Goal: Communication & Community: Answer question/provide support

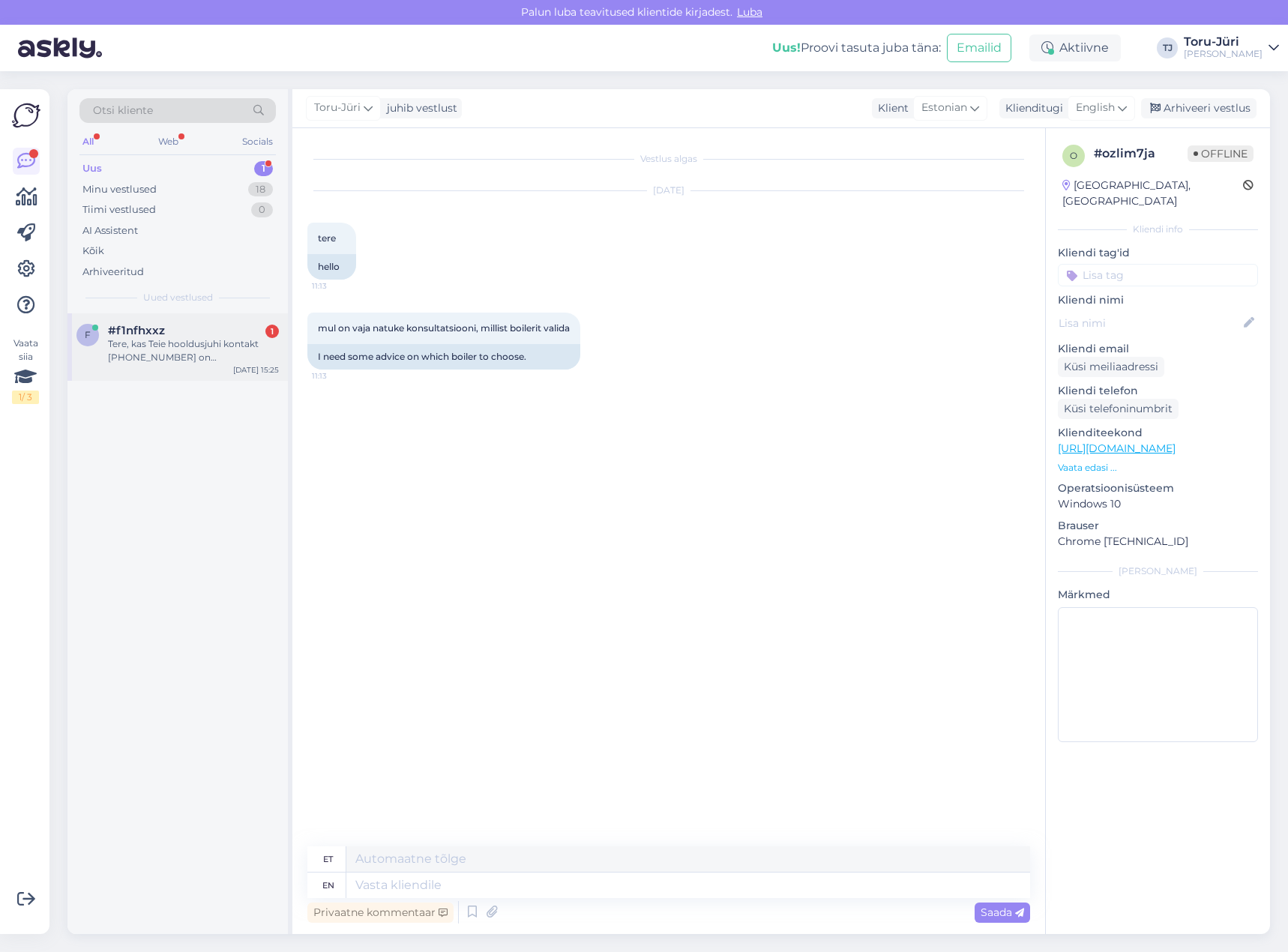
click at [203, 352] on div "Tere, kas Teie hooldusjuhi kontakt [PHONE_NUMBER] on [PERSON_NAME] kättesaadav?" at bounding box center [194, 351] width 171 height 27
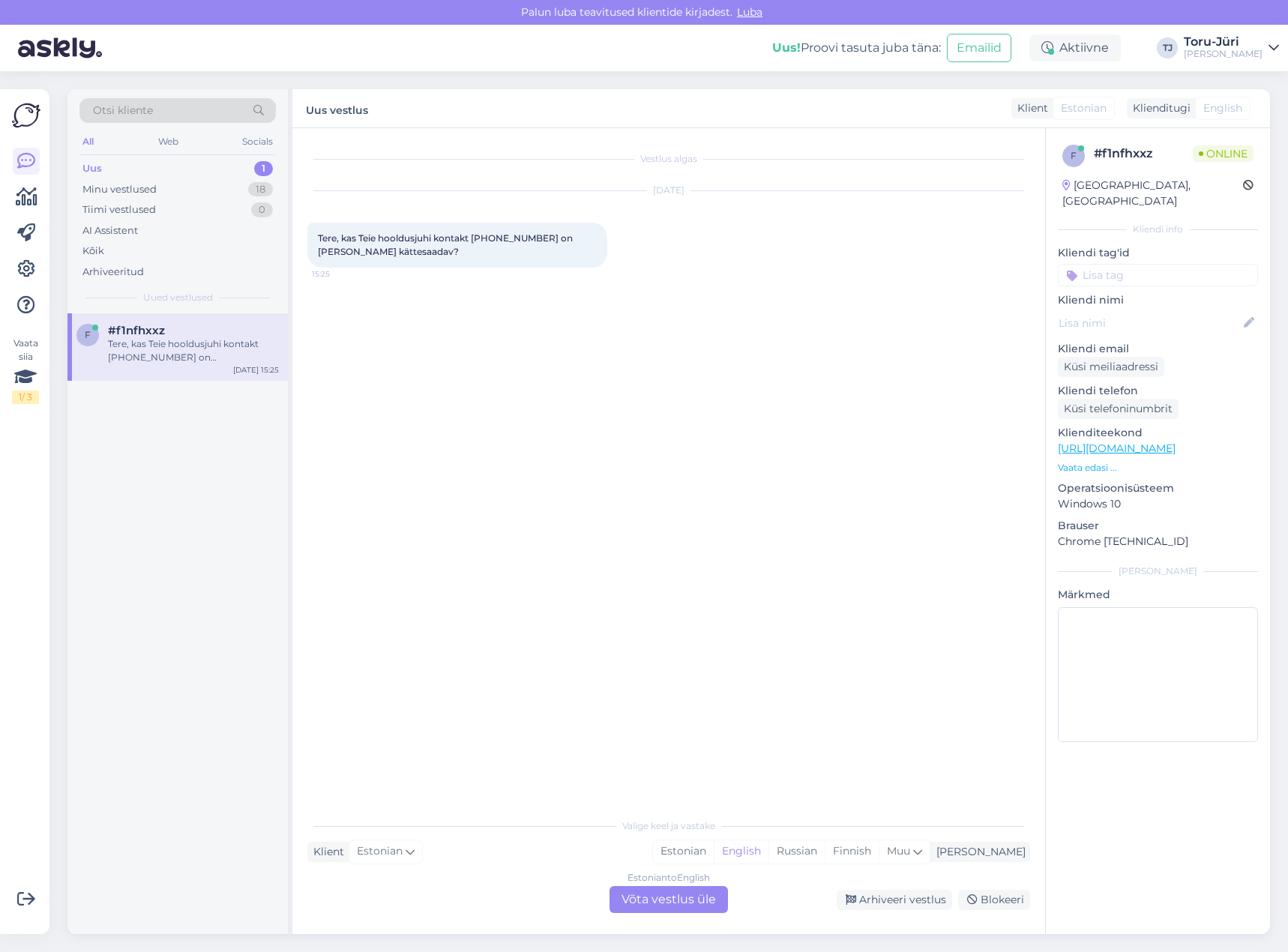
click at [685, 898] on div "Estonian to English Võta vestlus üle" at bounding box center [669, 899] width 119 height 27
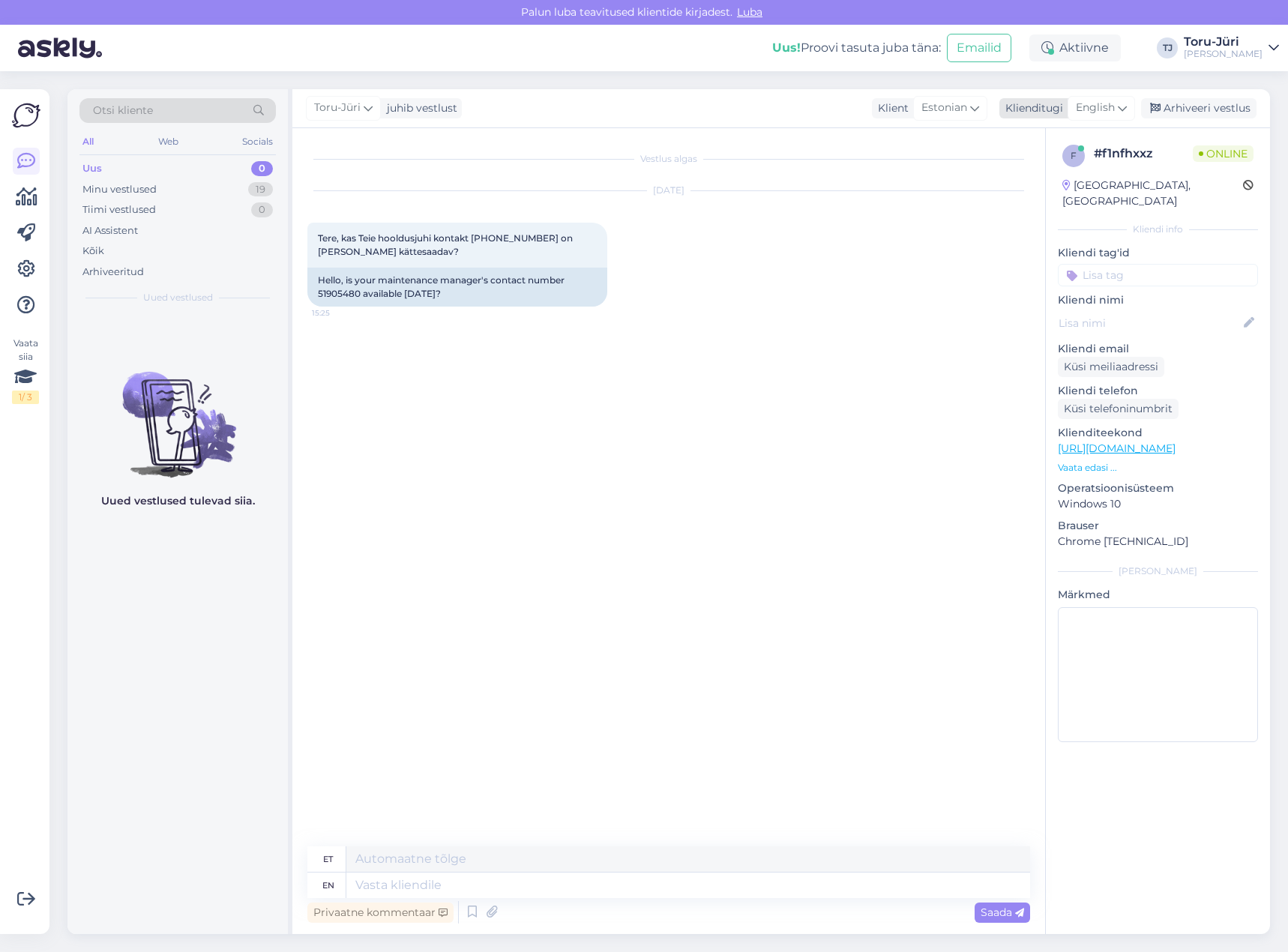
click at [1125, 107] on icon at bounding box center [1122, 108] width 9 height 16
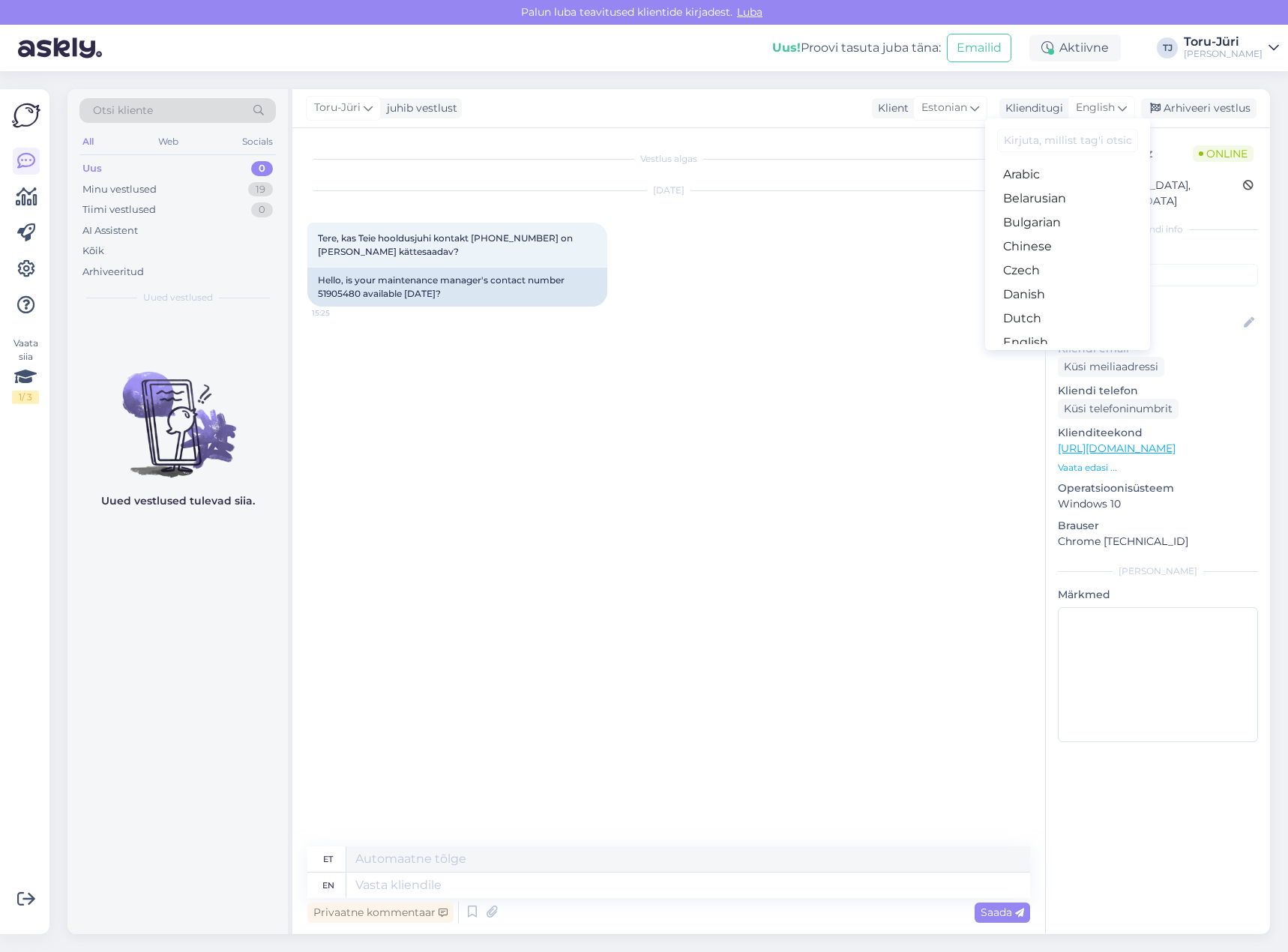
drag, startPoint x: 1049, startPoint y: 289, endPoint x: 1002, endPoint y: 331, distance: 63.0
click at [1049, 355] on link "Estonian" at bounding box center [1067, 367] width 165 height 24
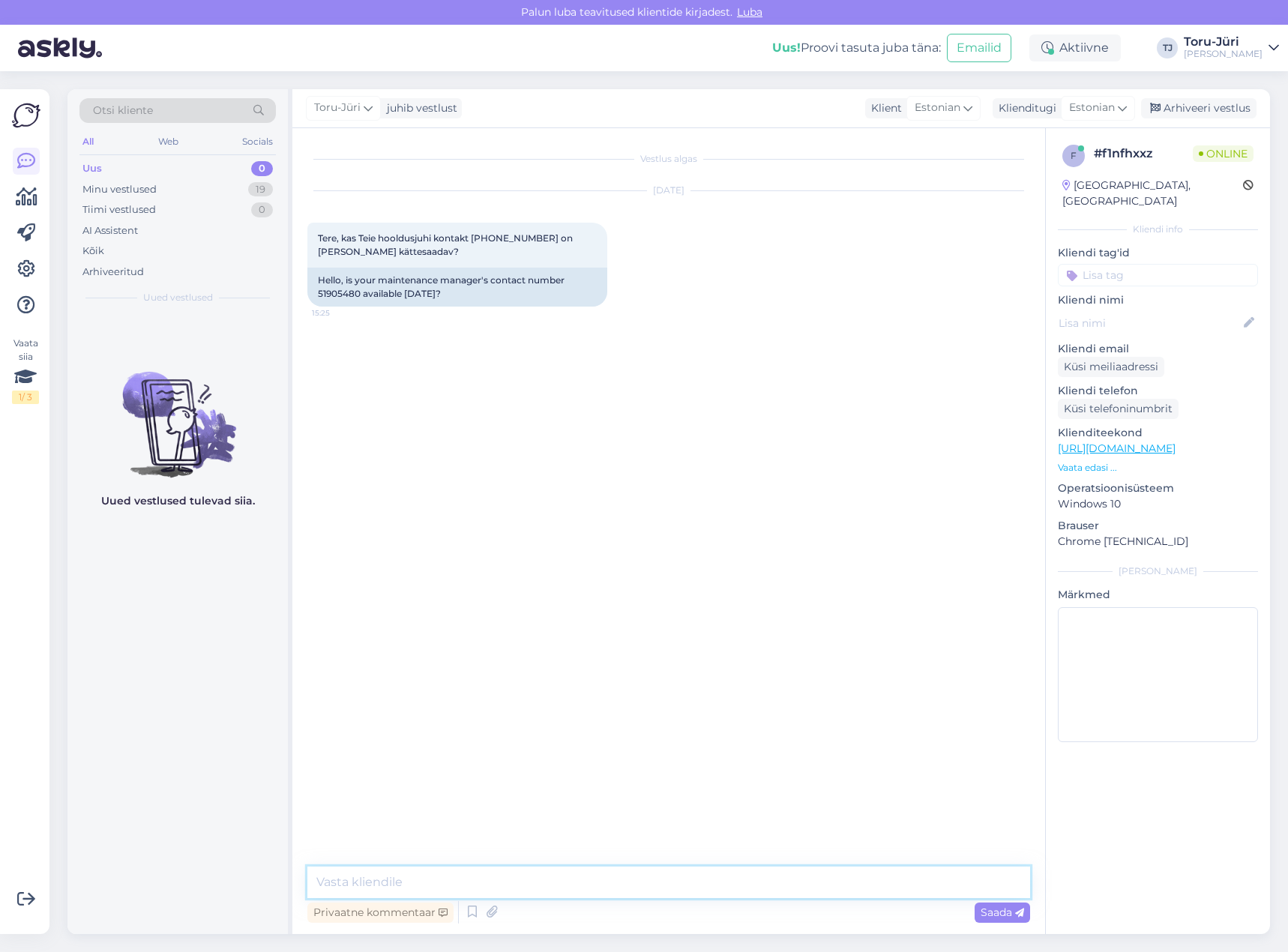
click at [485, 880] on textarea at bounding box center [669, 882] width 723 height 31
type textarea "Tere!"
type textarea "Ikka on"
click at [584, 887] on textarea at bounding box center [669, 882] width 723 height 31
type textarea "Just"
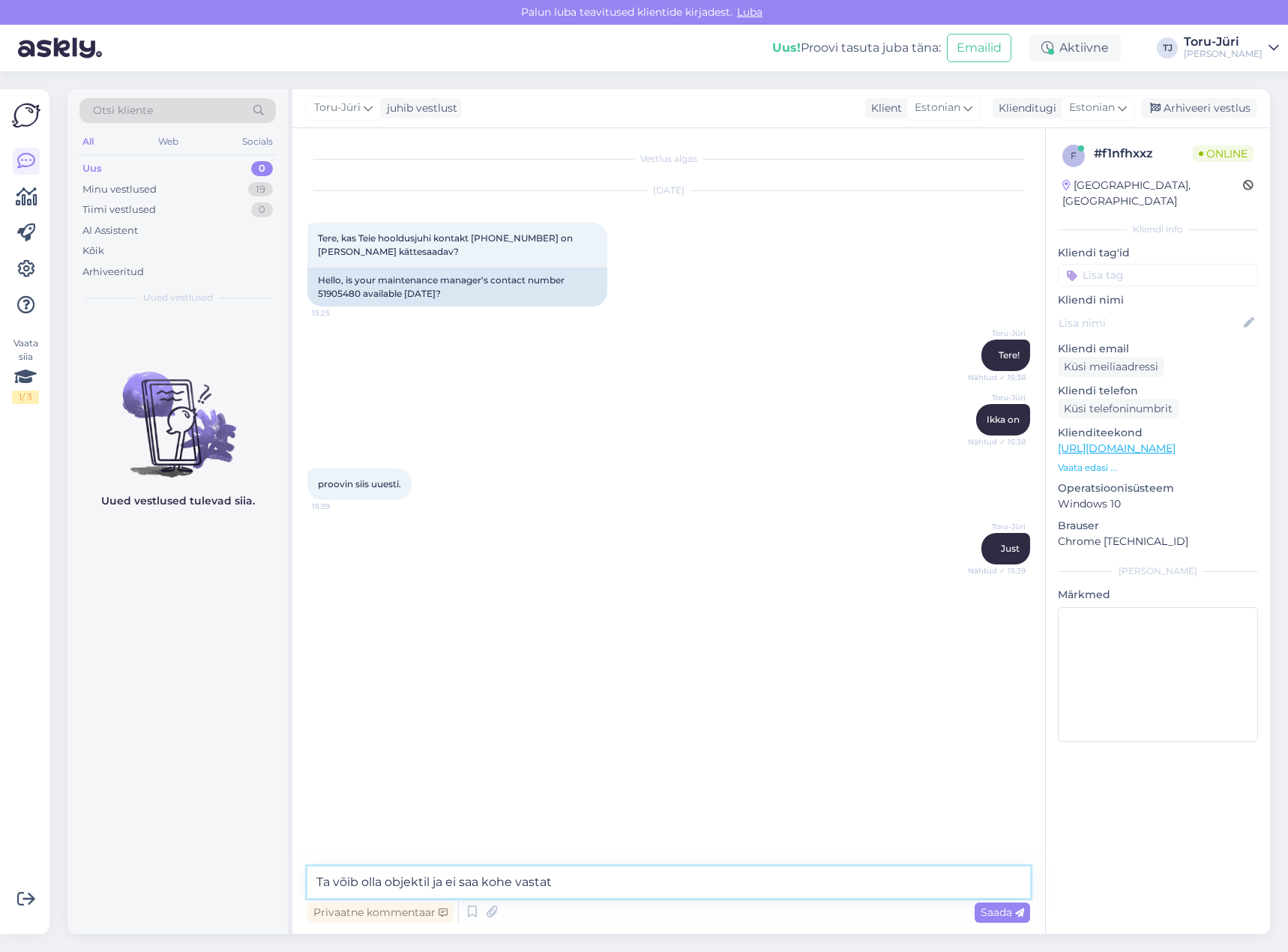
type textarea "Ta võib olla objektil ja ei saa kohe vastata"
